Goal: Task Accomplishment & Management: Use online tool/utility

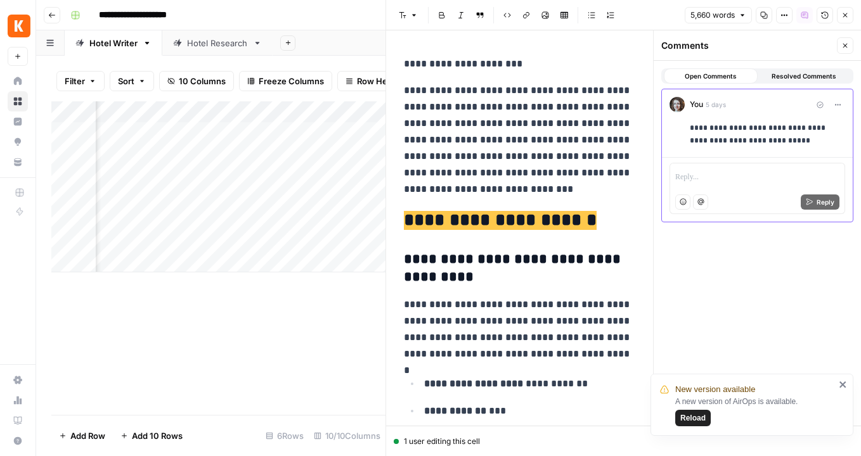
scroll to position [0, 529]
click at [846, 16] on icon "button" at bounding box center [845, 15] width 4 height 4
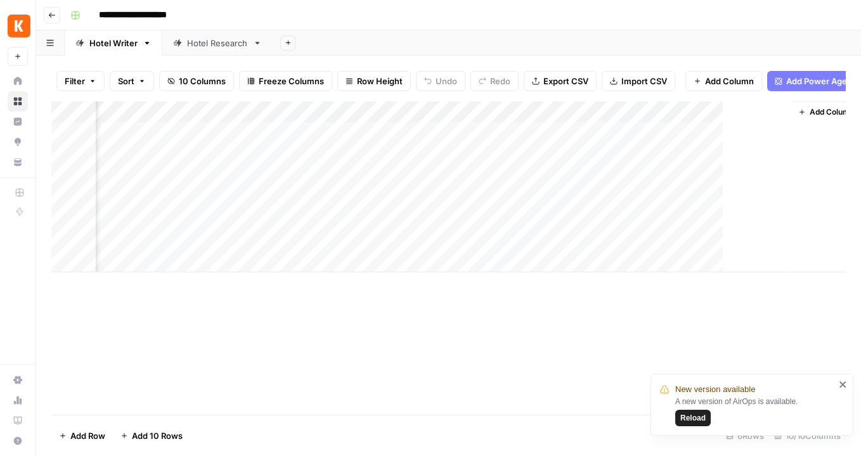
scroll to position [0, 520]
click at [760, 132] on div "Add Column" at bounding box center [448, 186] width 794 height 171
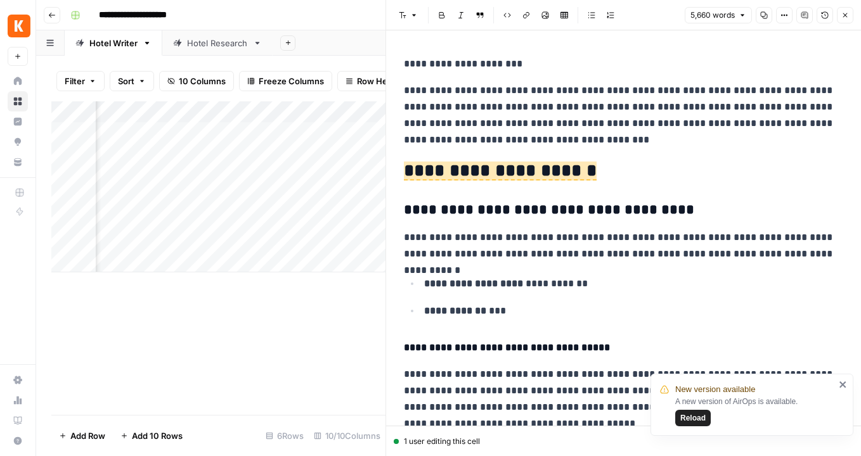
click at [844, 384] on icon "close" at bounding box center [843, 385] width 9 height 10
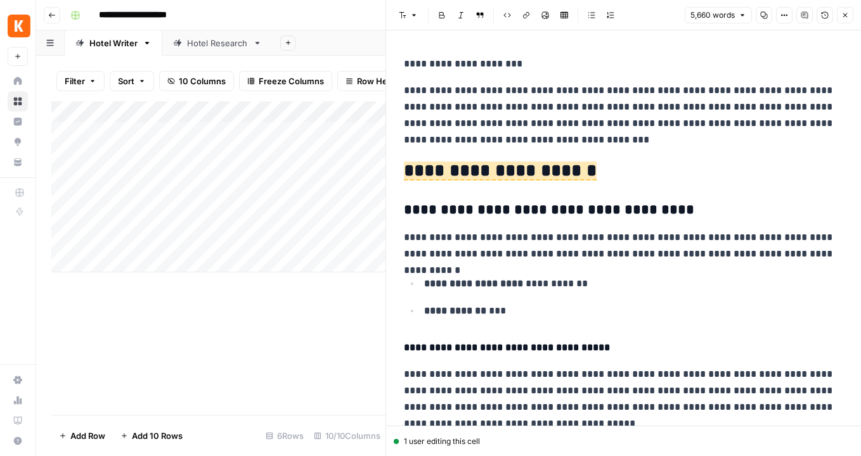
click at [846, 15] on icon "button" at bounding box center [845, 15] width 8 height 8
click at [845, 17] on icon "button" at bounding box center [845, 15] width 8 height 8
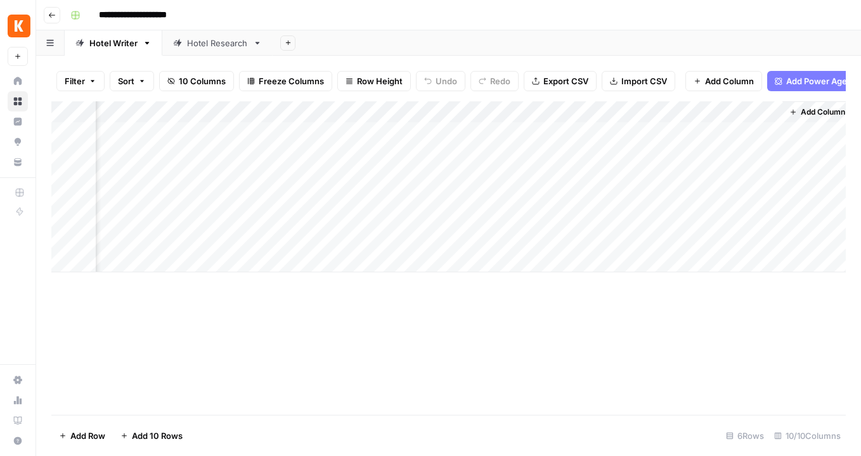
scroll to position [0, 535]
click at [763, 136] on div "Add Column" at bounding box center [448, 186] width 794 height 171
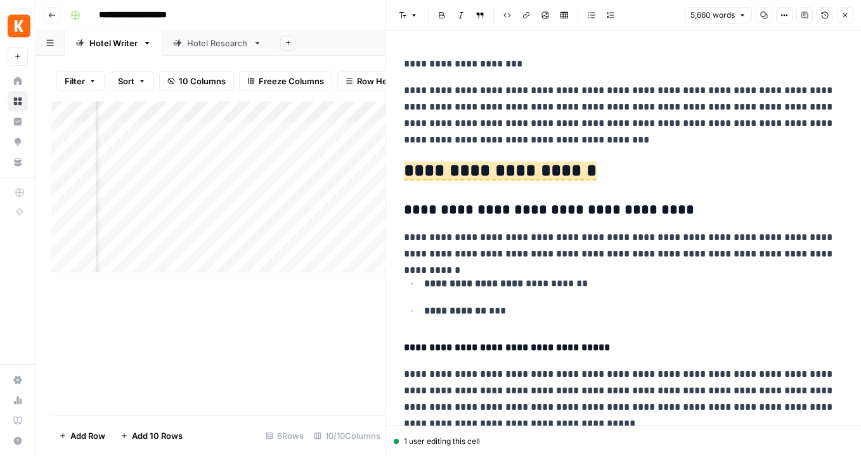
click at [846, 13] on icon "button" at bounding box center [845, 15] width 8 height 8
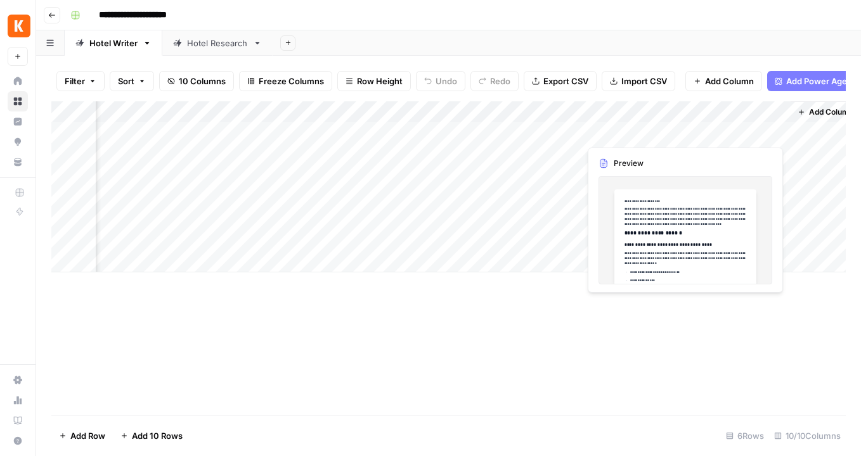
scroll to position [0, 535]
